Goal: Information Seeking & Learning: Learn about a topic

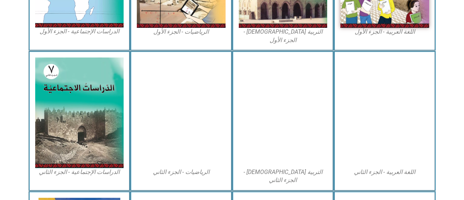
scroll to position [323, 0]
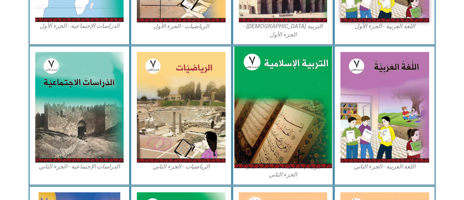
click at [285, 102] on img at bounding box center [283, 108] width 98 height 122
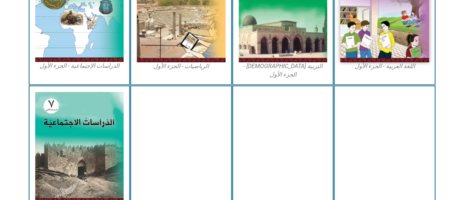
scroll to position [289, 0]
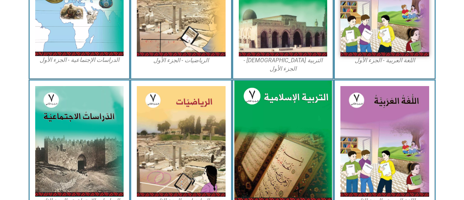
click at [302, 167] on img at bounding box center [283, 142] width 98 height 122
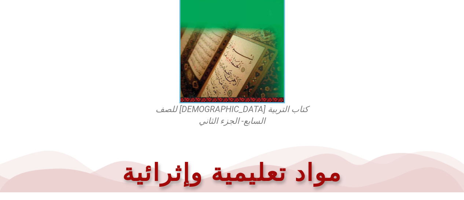
scroll to position [243, 0]
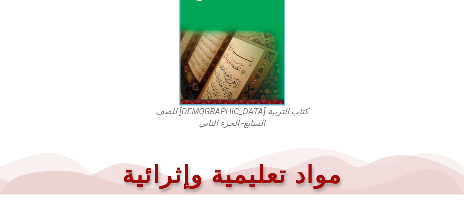
click at [253, 68] on img at bounding box center [232, 39] width 106 height 131
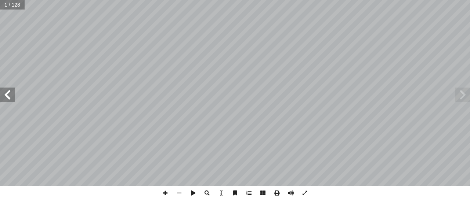
click at [10, 95] on span at bounding box center [7, 95] width 15 height 15
click at [7, 94] on span at bounding box center [7, 95] width 15 height 15
click at [7, 93] on span at bounding box center [7, 95] width 15 height 15
click at [6, 97] on span at bounding box center [7, 95] width 15 height 15
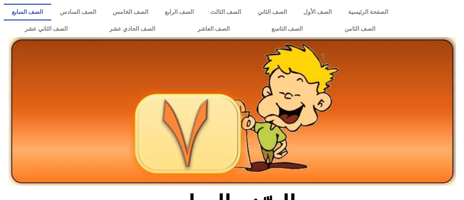
scroll to position [228, 0]
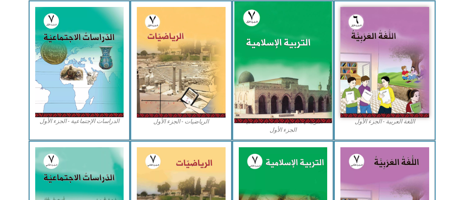
click at [304, 78] on img at bounding box center [283, 62] width 98 height 122
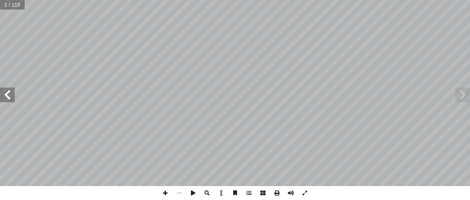
click at [9, 94] on span at bounding box center [7, 95] width 15 height 15
click at [5, 96] on span at bounding box center [7, 95] width 15 height 15
click at [5, 92] on span at bounding box center [7, 95] width 15 height 15
click at [3, 93] on span at bounding box center [7, 95] width 15 height 15
click at [4, 96] on span at bounding box center [7, 95] width 15 height 15
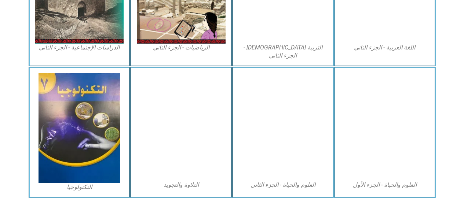
scroll to position [442, 0]
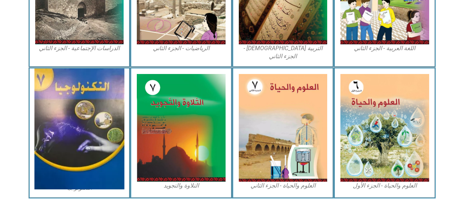
click at [94, 126] on img at bounding box center [80, 129] width 90 height 121
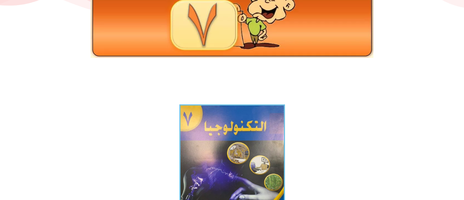
scroll to position [146, 0]
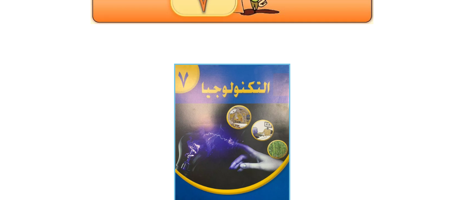
click at [243, 105] on img at bounding box center [232, 142] width 116 height 156
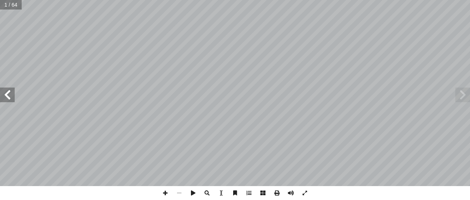
click at [12, 4] on input "text" at bounding box center [11, 5] width 22 height 10
